Goal: Check status: Check status

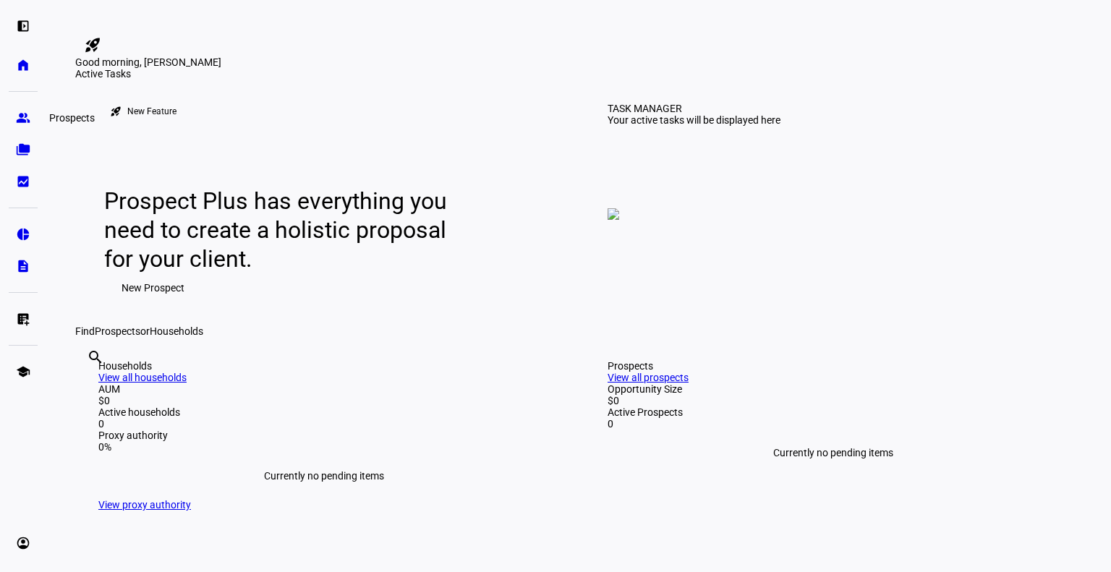
click at [18, 126] on link "group Prospects" at bounding box center [23, 117] width 29 height 29
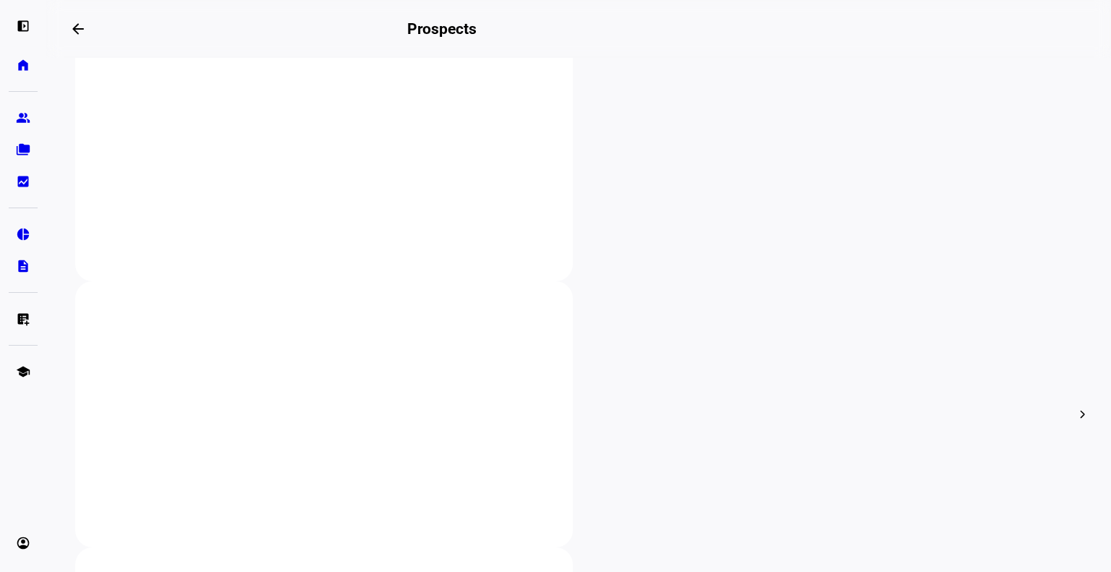
scroll to position [327, 0]
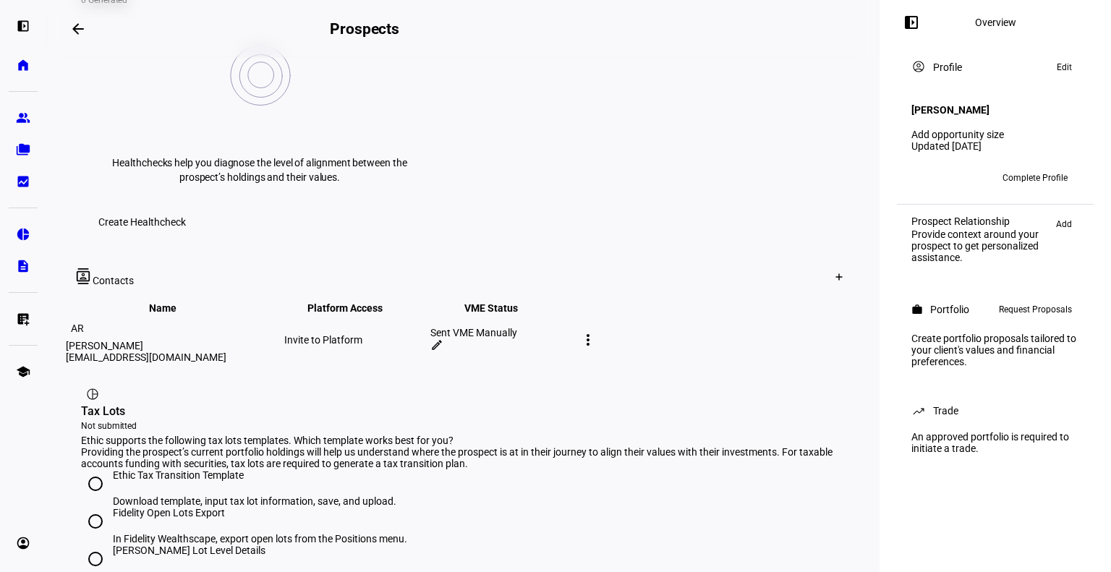
scroll to position [766, 0]
